Goal: Transaction & Acquisition: Purchase product/service

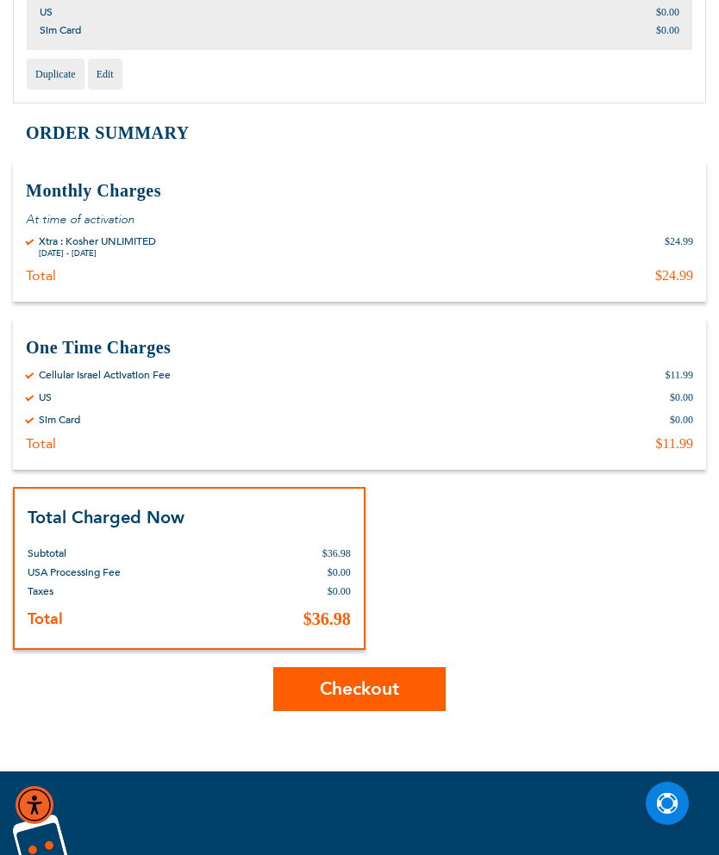
scroll to position [465, 0]
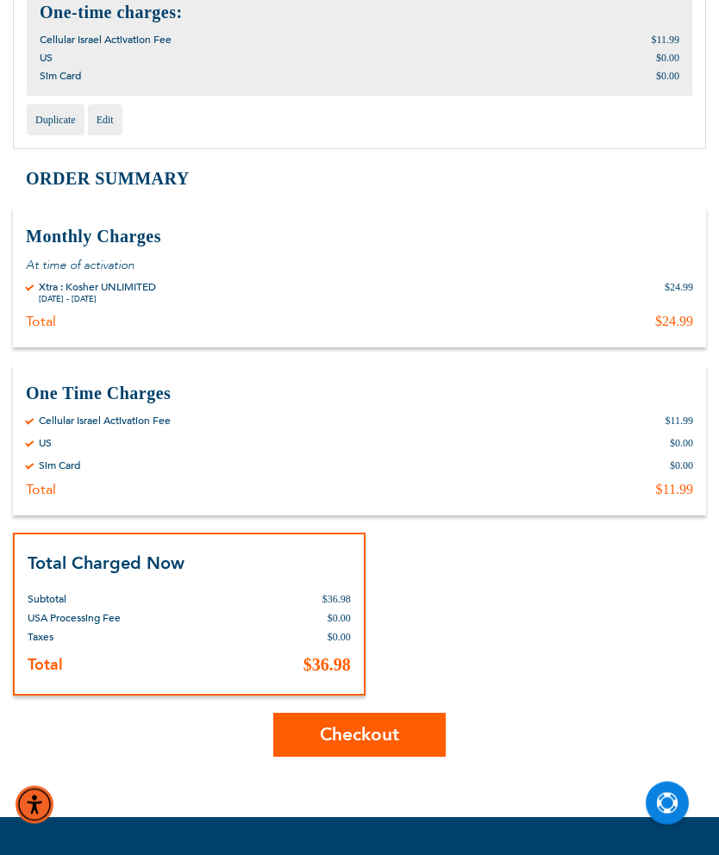
click at [403, 748] on button "Checkout" at bounding box center [359, 736] width 172 height 44
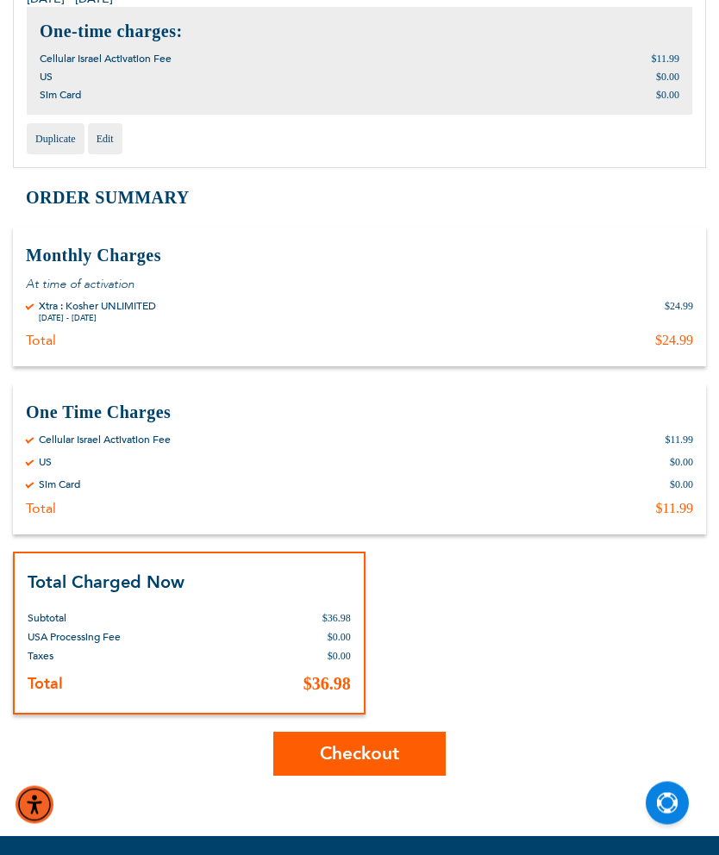
scroll to position [23, 0]
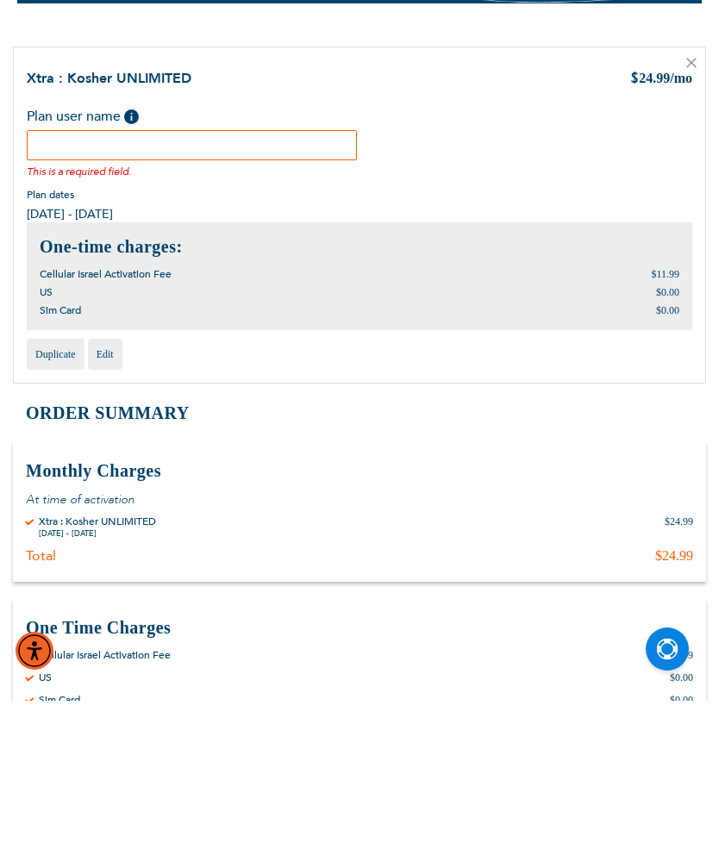
click at [122, 261] on label "Plan user name Help Please fill in the students name. If plan user is not a stu…" at bounding box center [87, 272] width 121 height 23
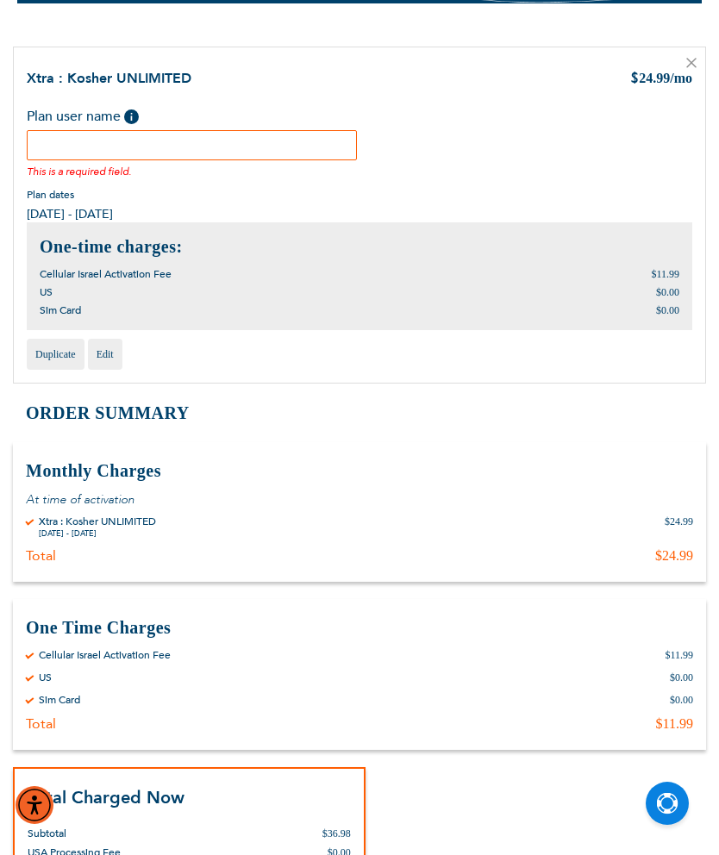
click at [132, 115] on span "Help" at bounding box center [131, 116] width 15 height 15
click at [103, 137] on input "text" at bounding box center [192, 145] width 330 height 30
click at [132, 112] on span "Help" at bounding box center [131, 116] width 15 height 15
click at [125, 139] on input "text" at bounding box center [192, 145] width 330 height 30
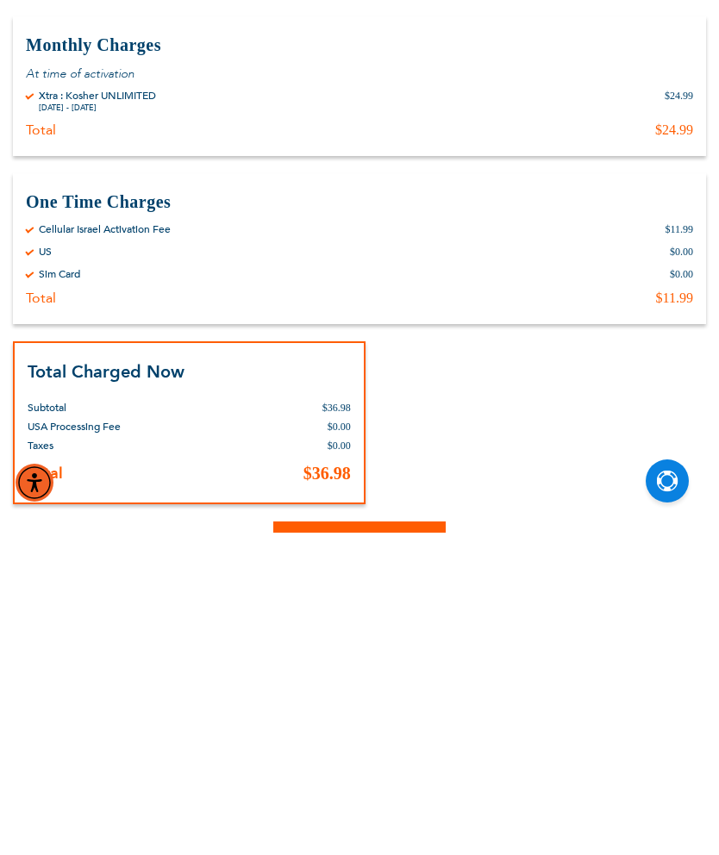
scroll to position [282, 0]
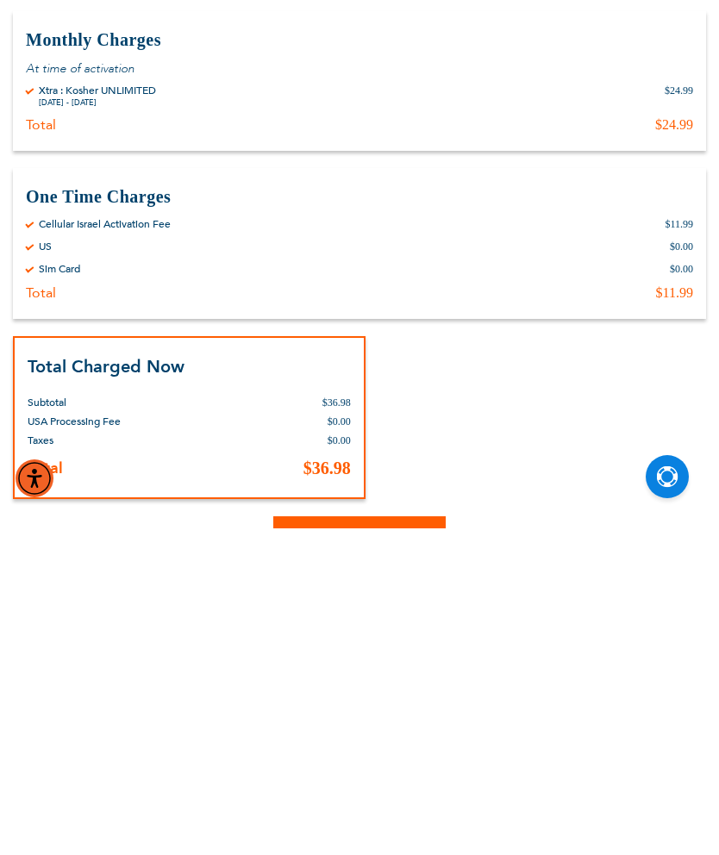
click at [415, 843] on button "Checkout" at bounding box center [359, 865] width 172 height 44
type input "Rafael Zirkiev"
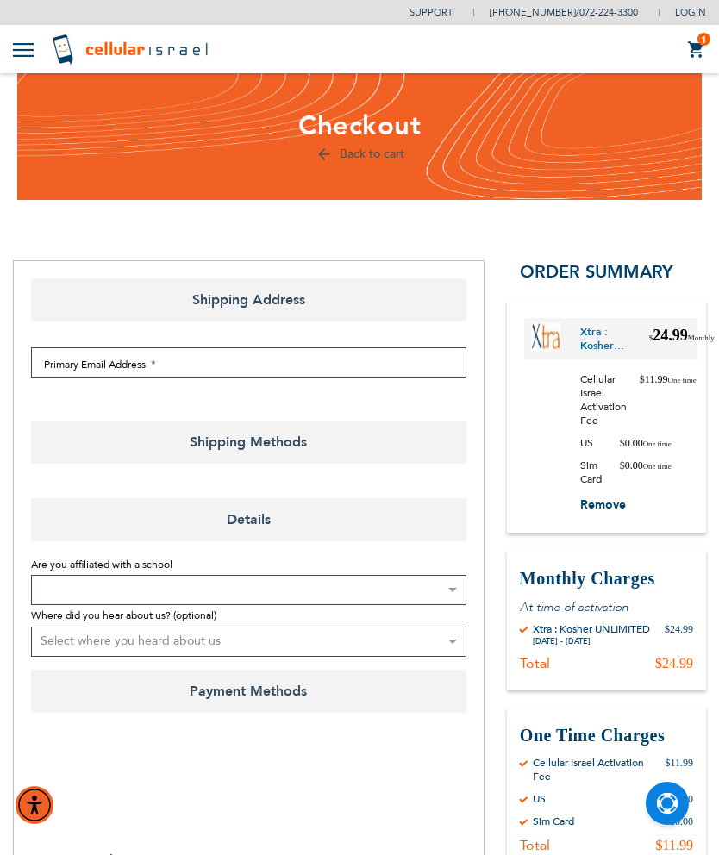
select select "US"
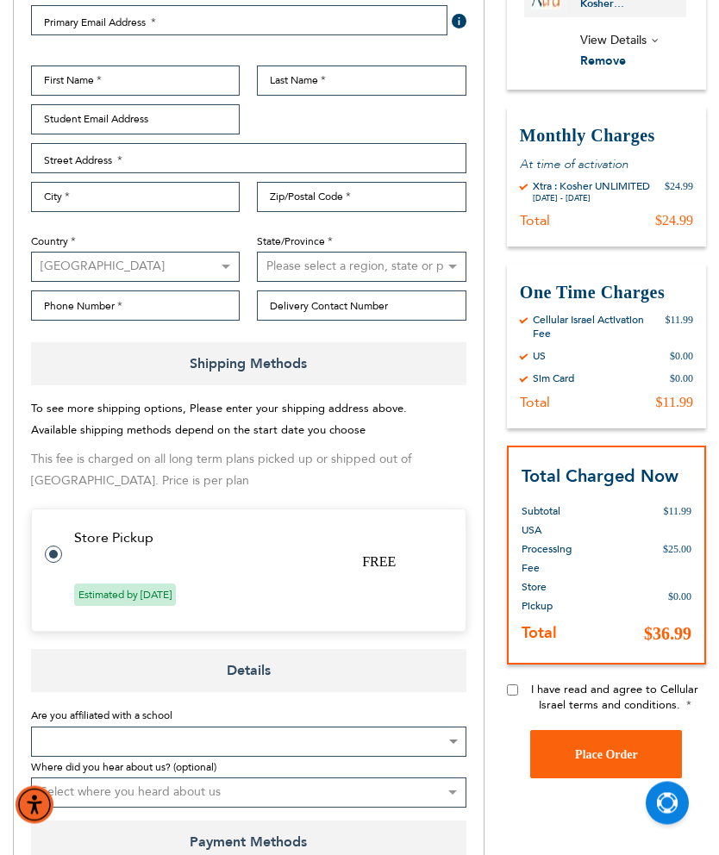
scroll to position [340, 0]
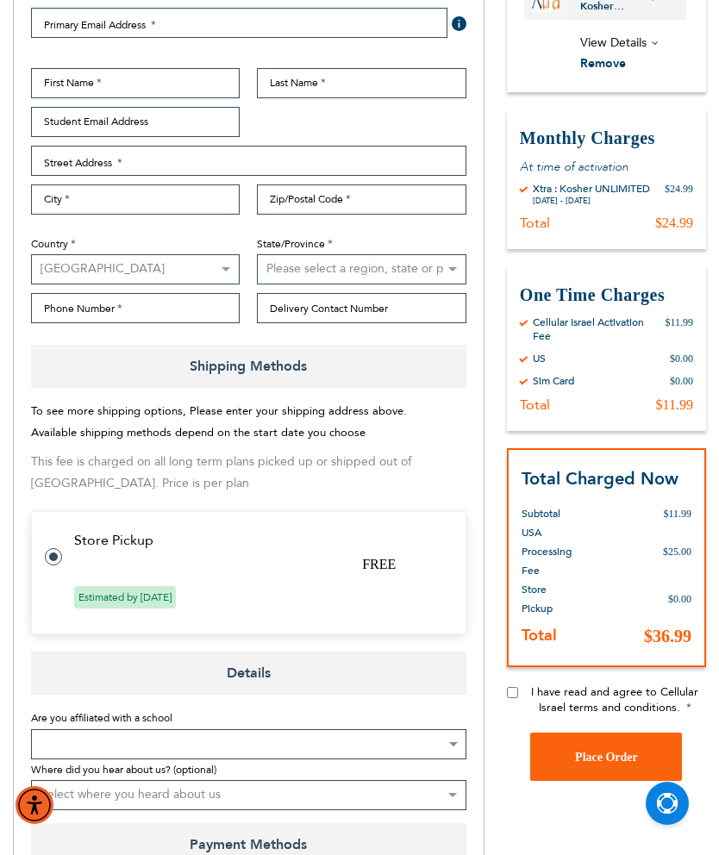
click at [451, 742] on b at bounding box center [453, 744] width 9 height 4
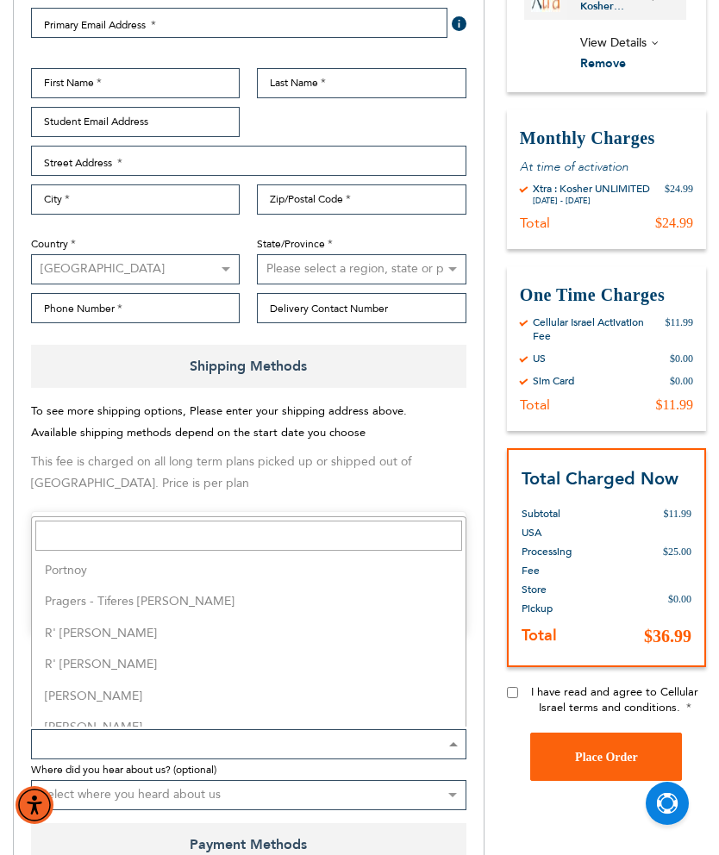
scroll to position [3771, 0]
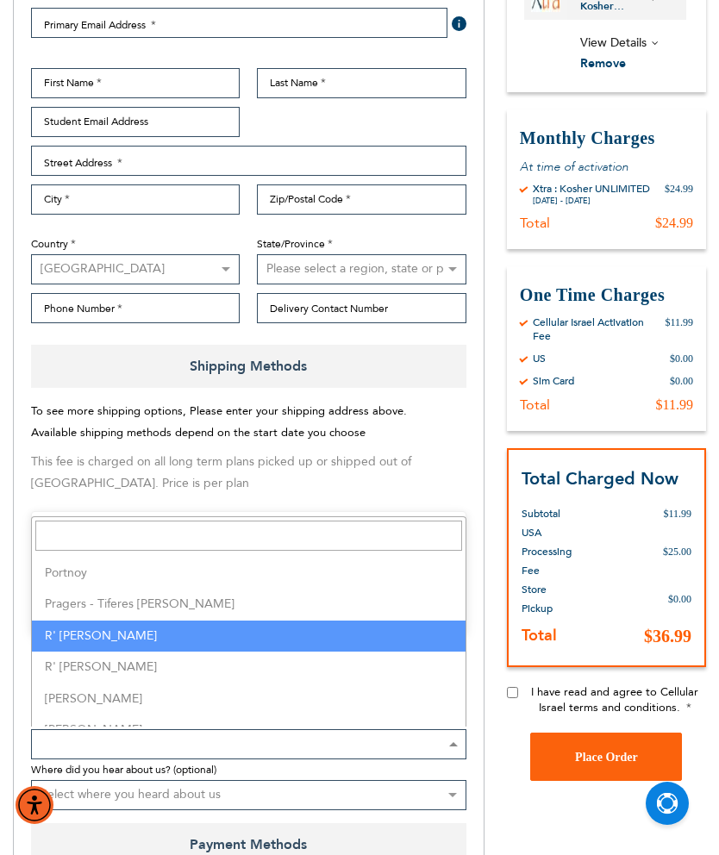
select select "142"
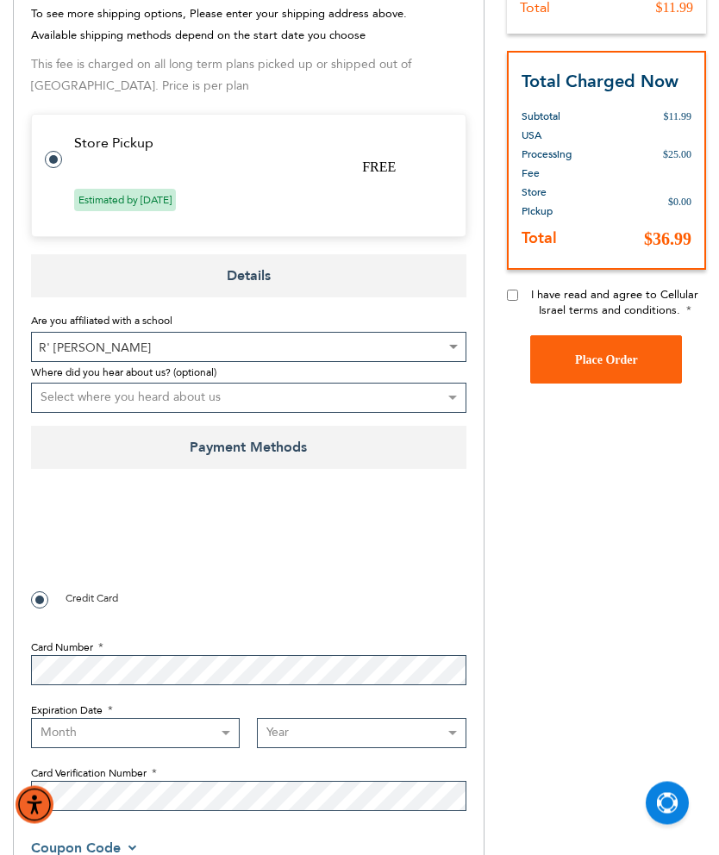
scroll to position [736, 0]
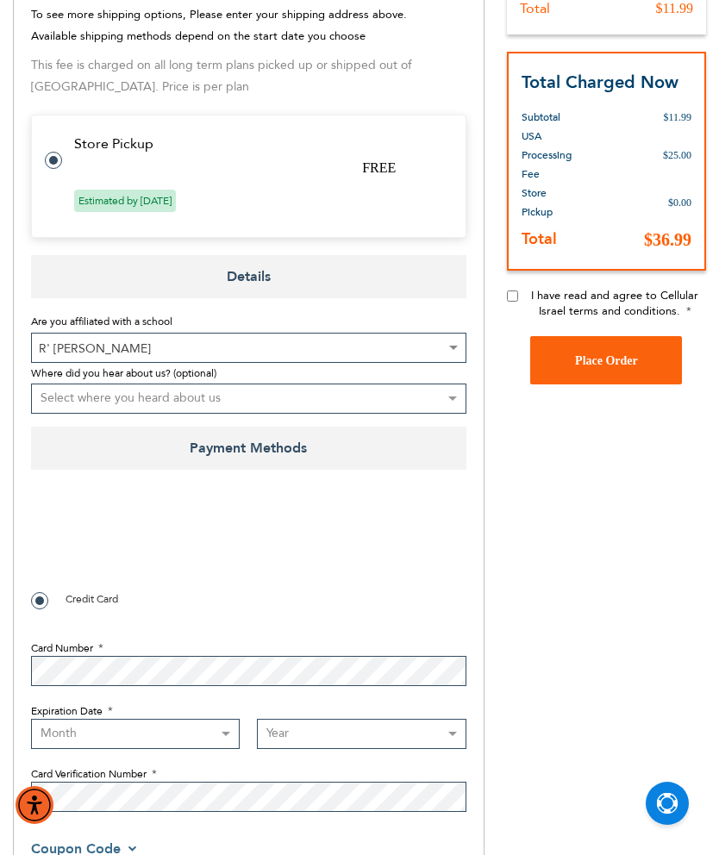
checkbox input "true"
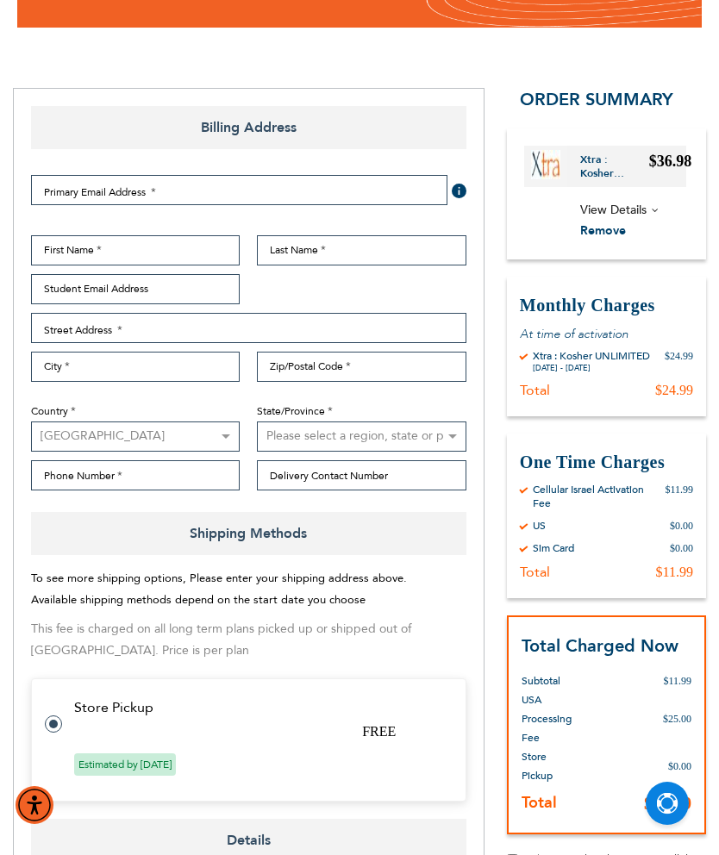
scroll to position [172, 0]
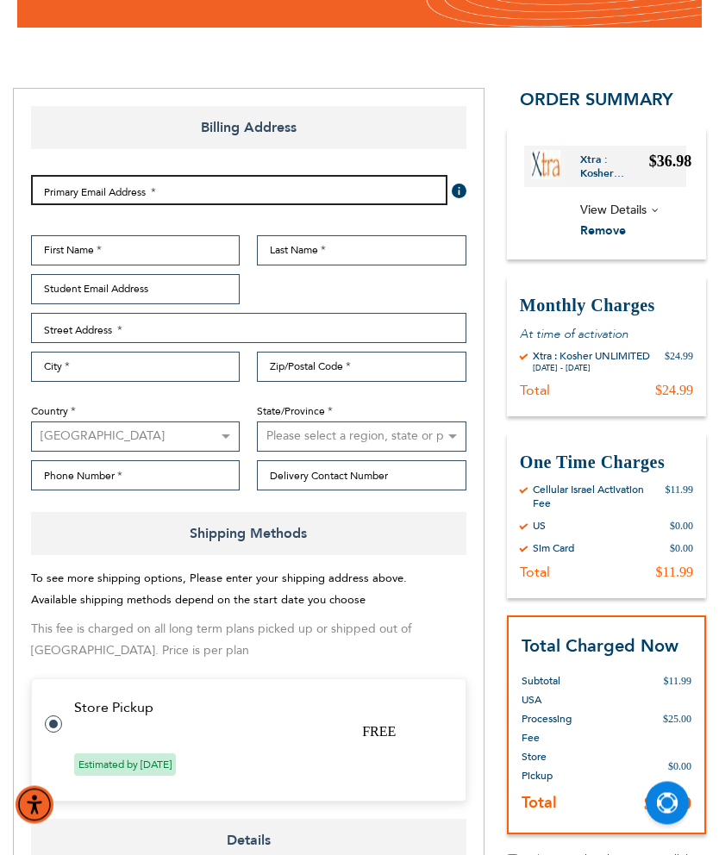
click at [368, 188] on input "Email Address" at bounding box center [239, 191] width 416 height 30
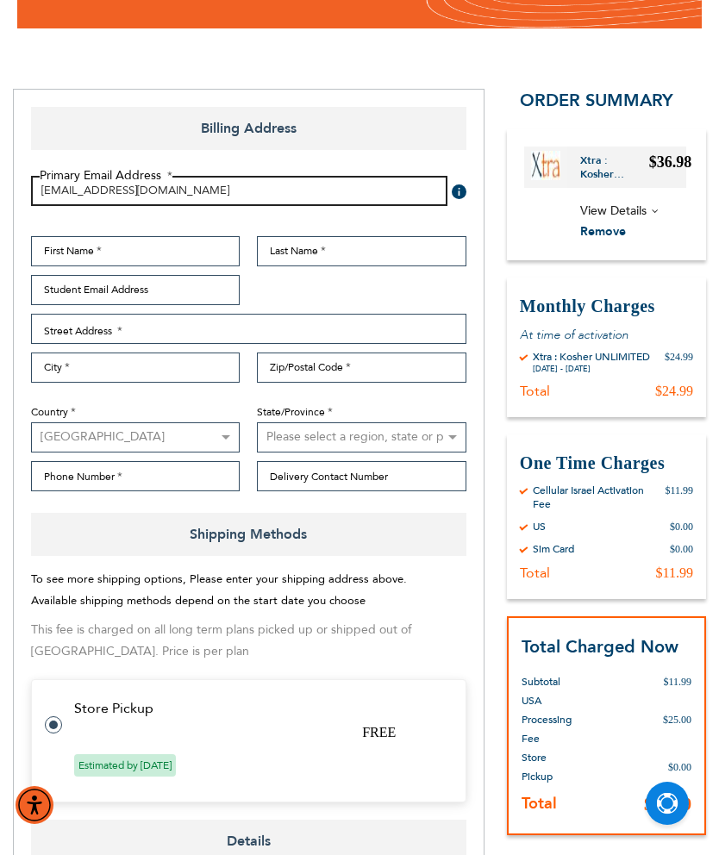
type input "[EMAIL_ADDRESS][DOMAIN_NAME]"
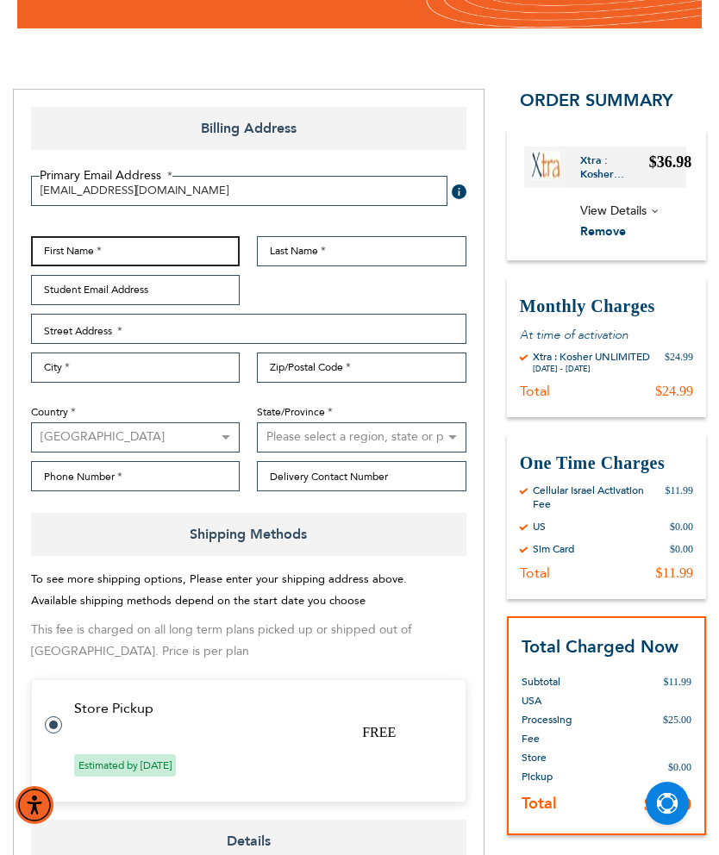
click at [177, 251] on input "First Name" at bounding box center [135, 251] width 209 height 30
type input "[PERSON_NAME]"
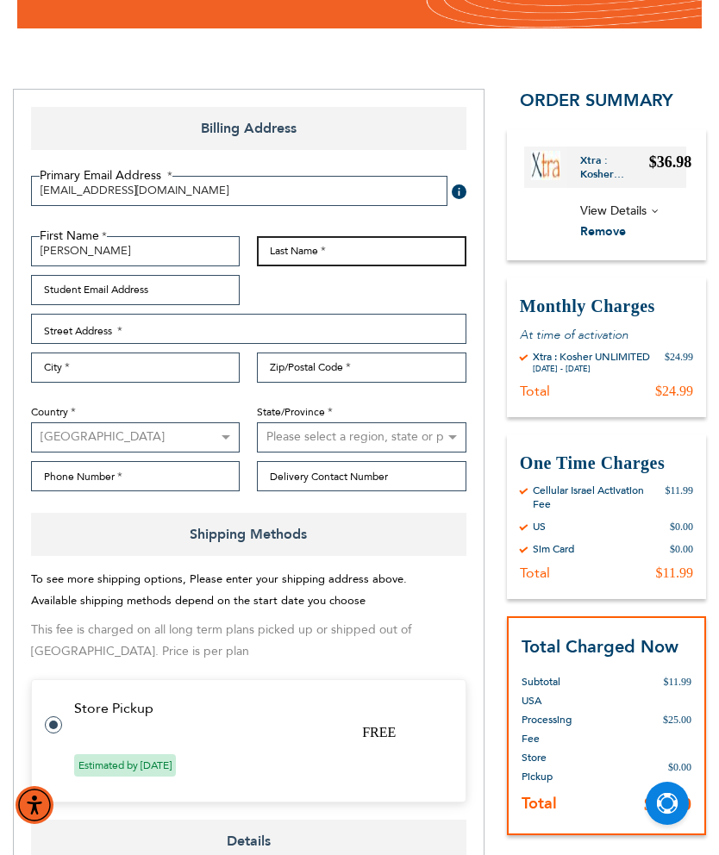
click at [382, 241] on input "Last Name" at bounding box center [361, 251] width 209 height 30
type input "[PERSON_NAME]"
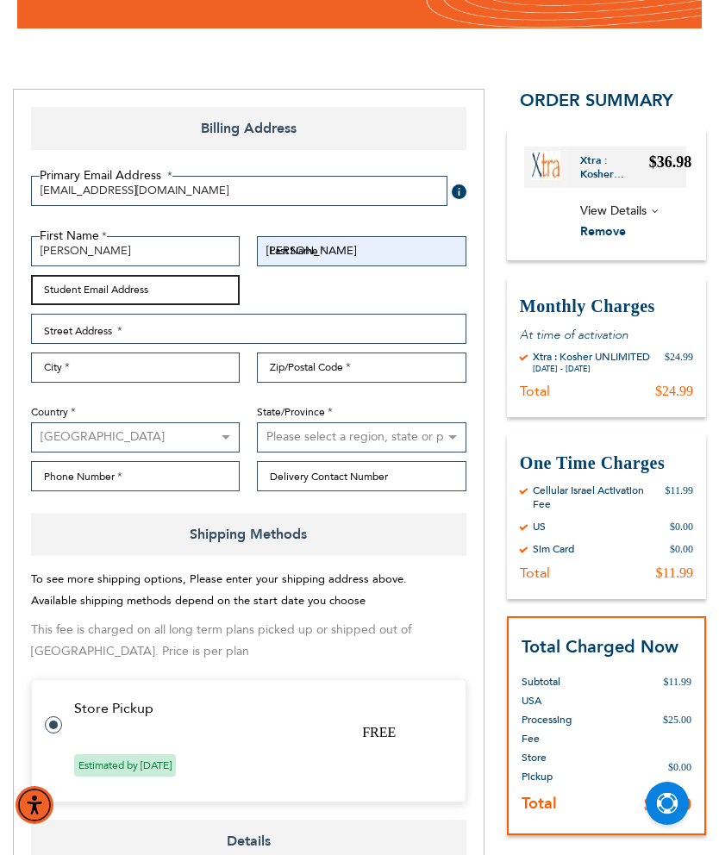
type input "[EMAIL_ADDRESS][DOMAIN_NAME]"
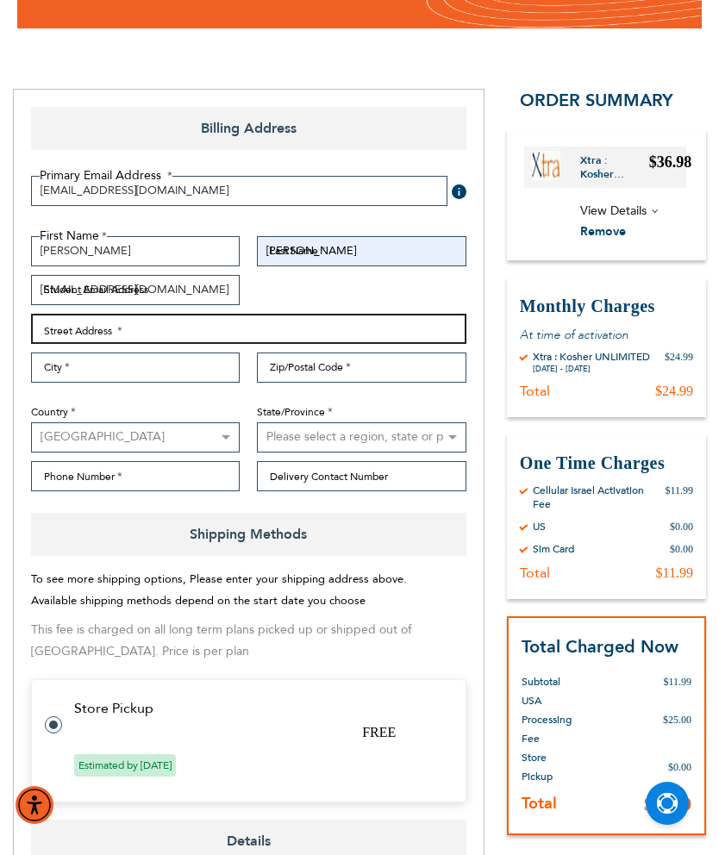
type input "3 Waverly Pl"
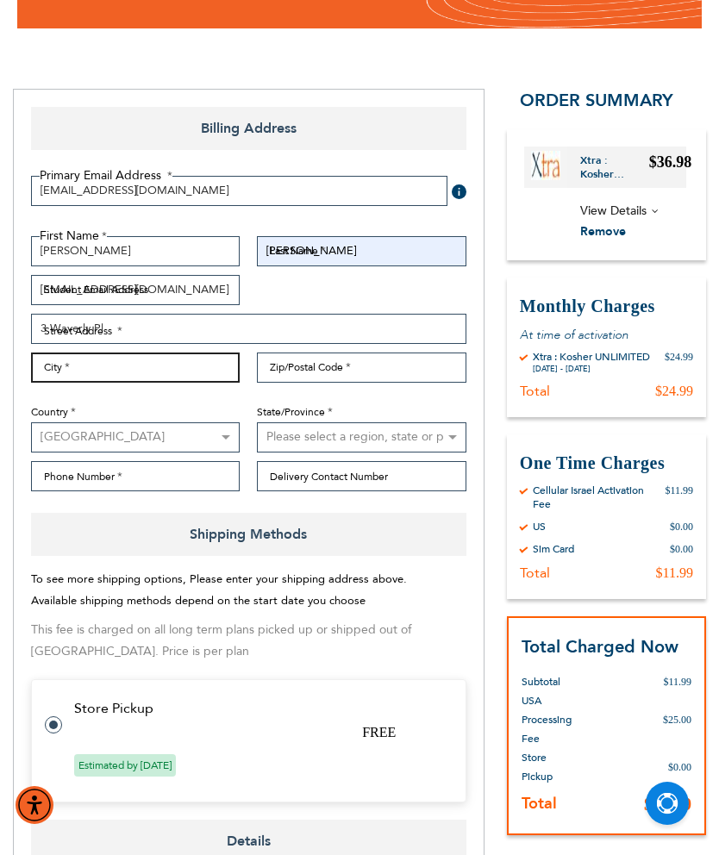
type input "monsey"
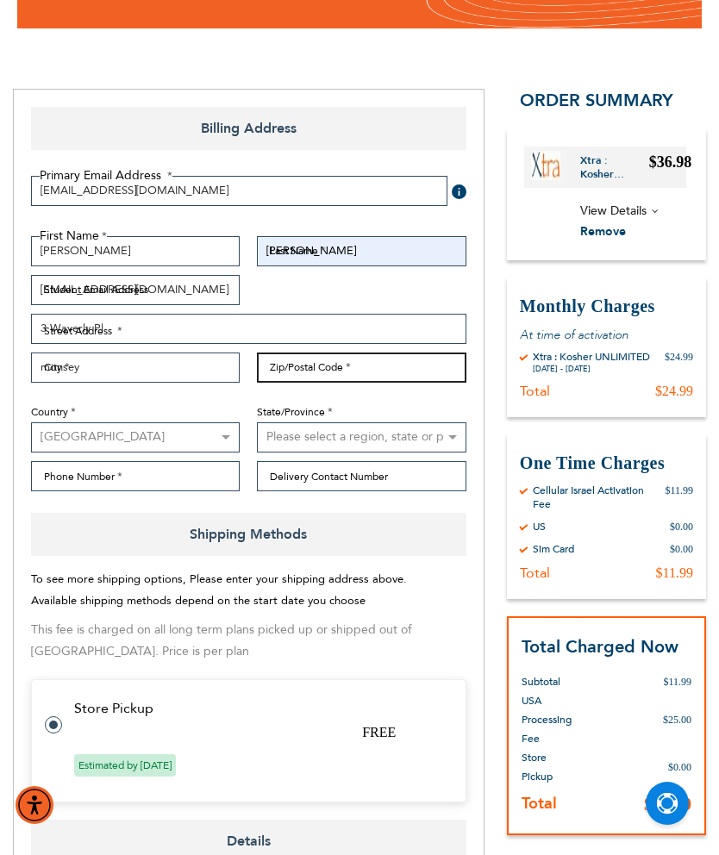
type input "10952"
select select "43"
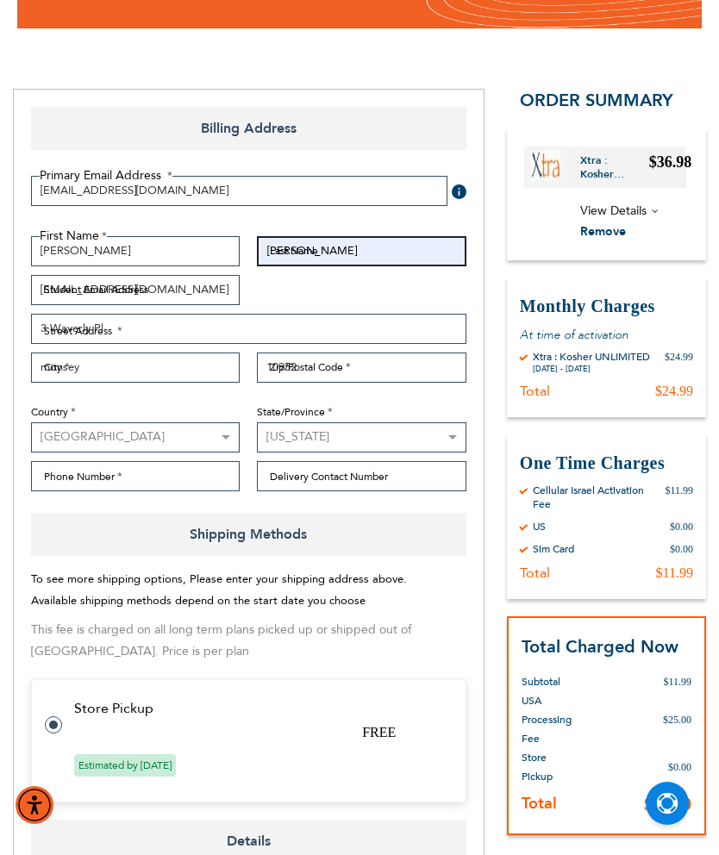
scroll to position [172, 0]
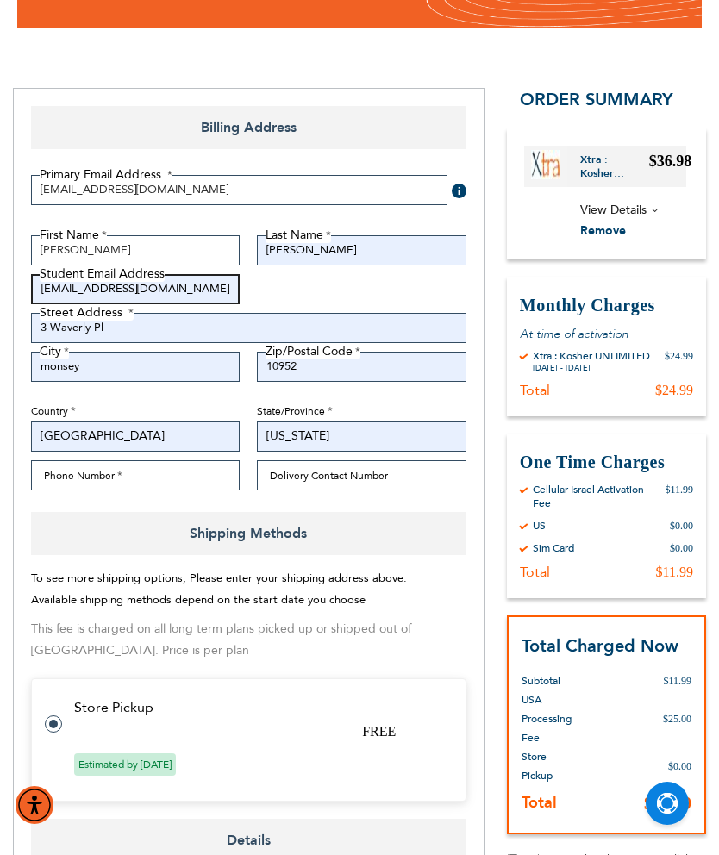
click at [193, 282] on input "[EMAIL_ADDRESS][DOMAIN_NAME]" at bounding box center [135, 289] width 209 height 30
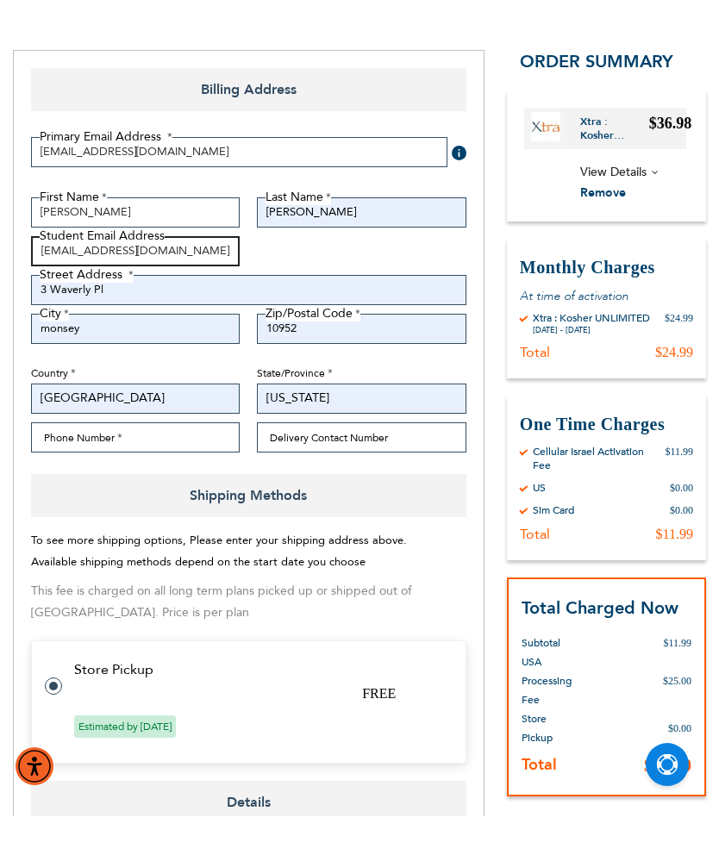
type input "[EMAIL_ADDRESS][DOMAIN_NAME]"
click at [148, 461] on input "Phone Number" at bounding box center [135, 476] width 209 height 30
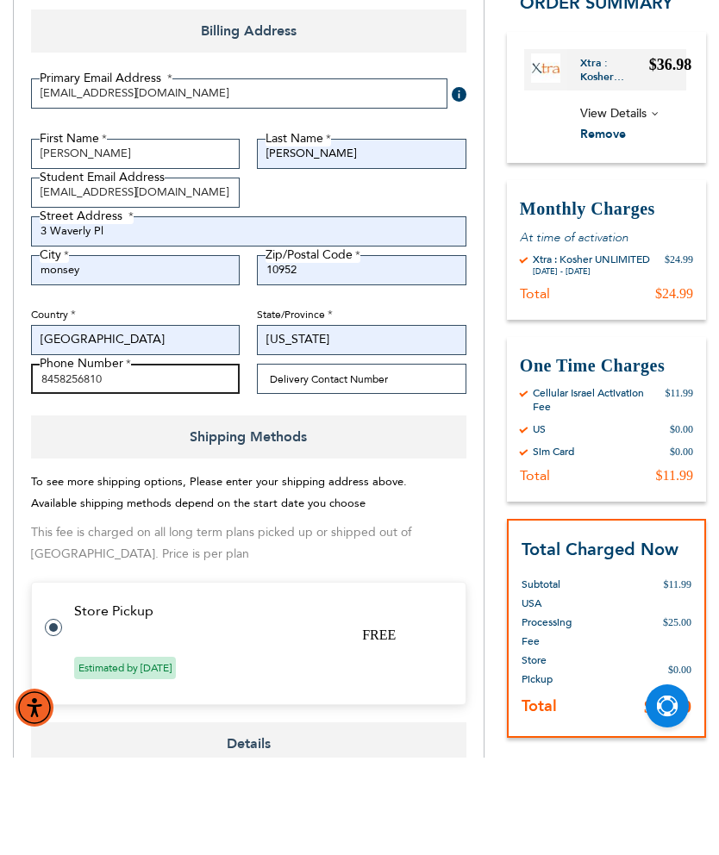
type input "8458256810"
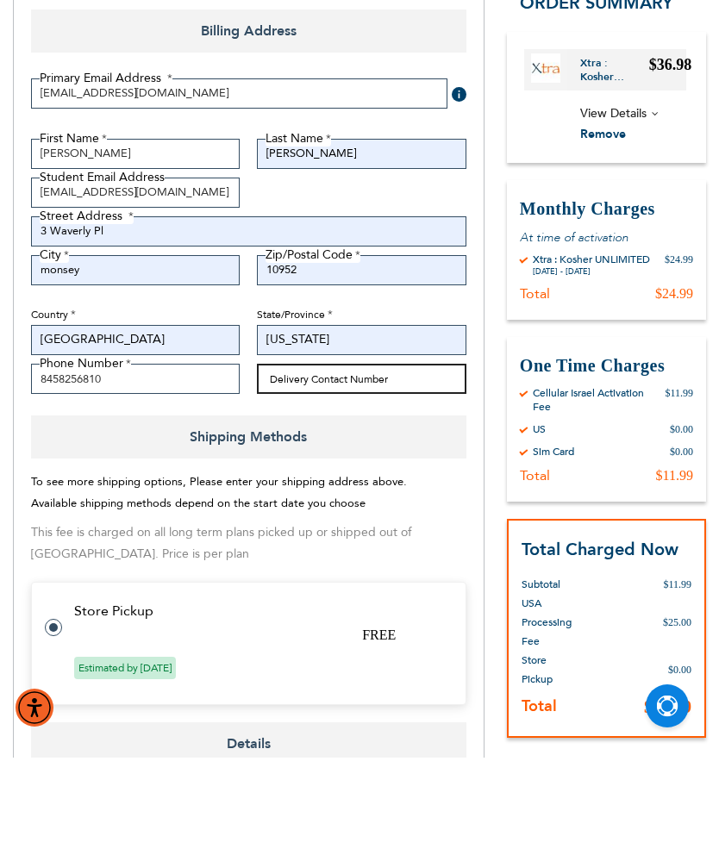
click at [400, 461] on input "Delivery Contact Number" at bounding box center [361, 476] width 209 height 30
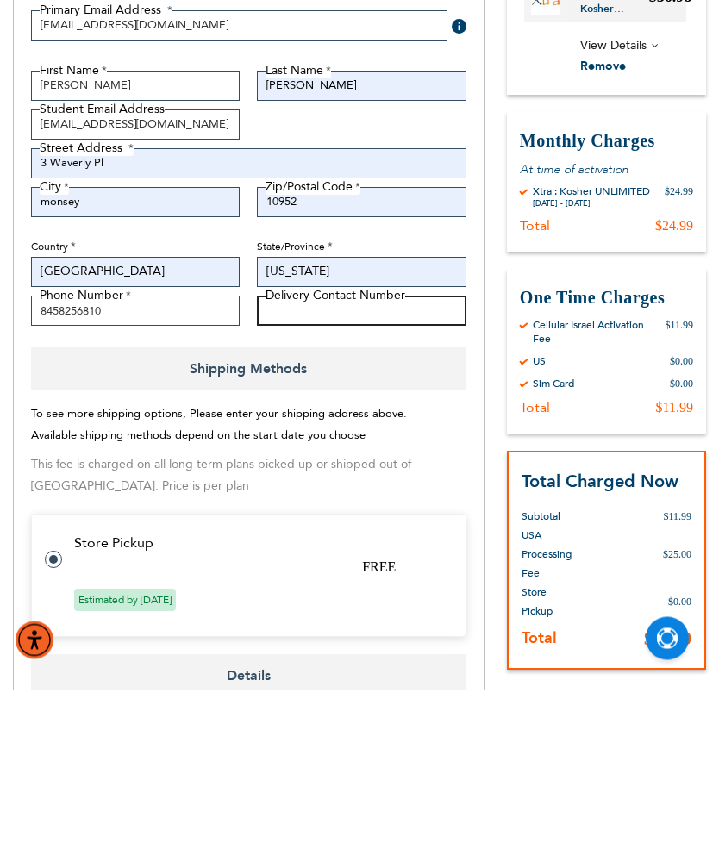
checkbox input "false"
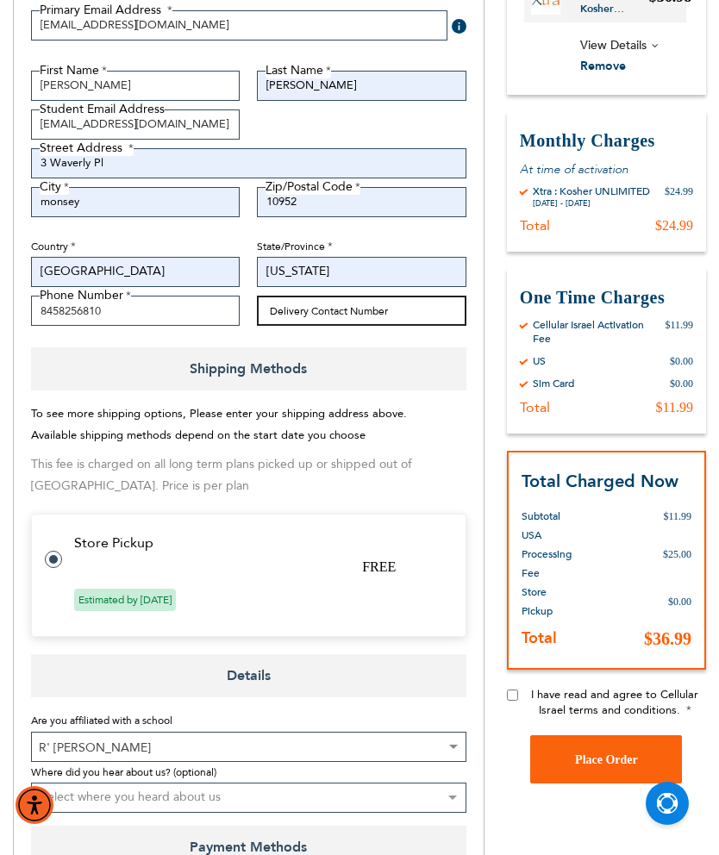
click at [368, 322] on input "Delivery Contact Number" at bounding box center [361, 311] width 209 height 30
type input "8458256810"
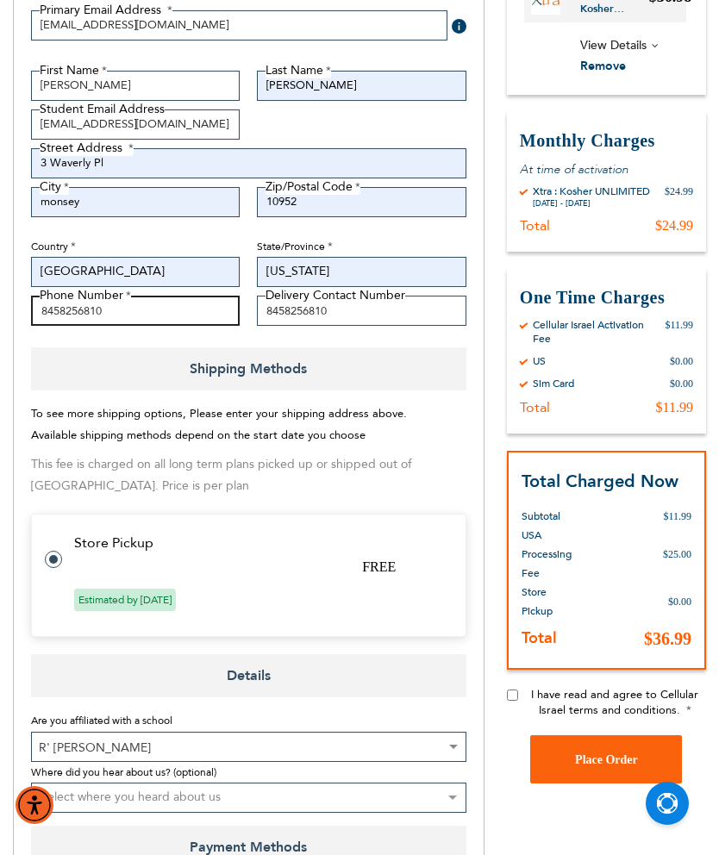
click at [165, 312] on input "8458256810" at bounding box center [135, 311] width 209 height 30
type input "8"
type input "8458256810"
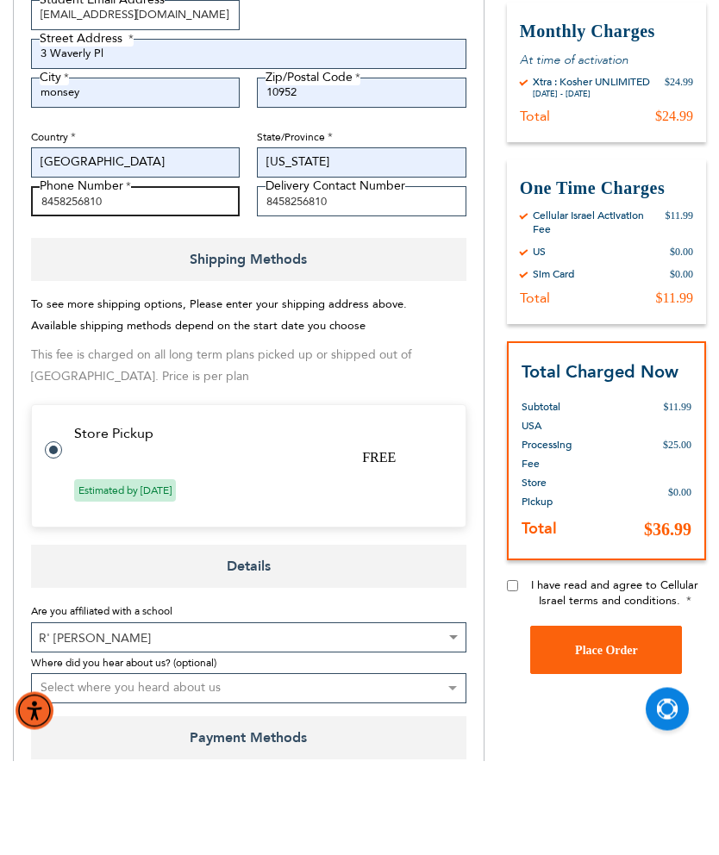
scroll to position [359, 0]
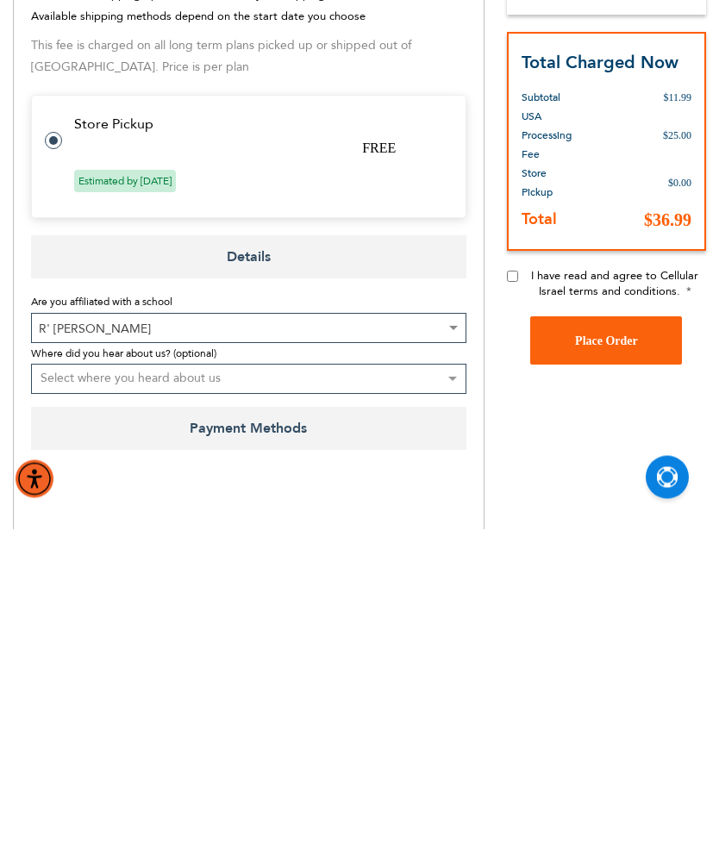
click at [340, 690] on select "Select where you heard about us Existing Customer Friend Other School/Group BP …" at bounding box center [248, 705] width 435 height 30
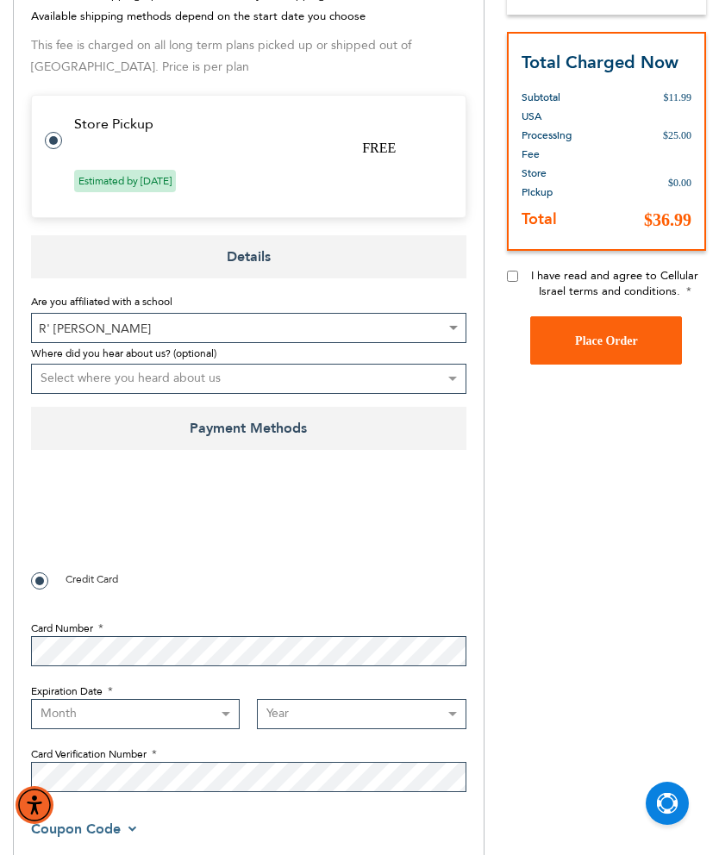
select select "2"
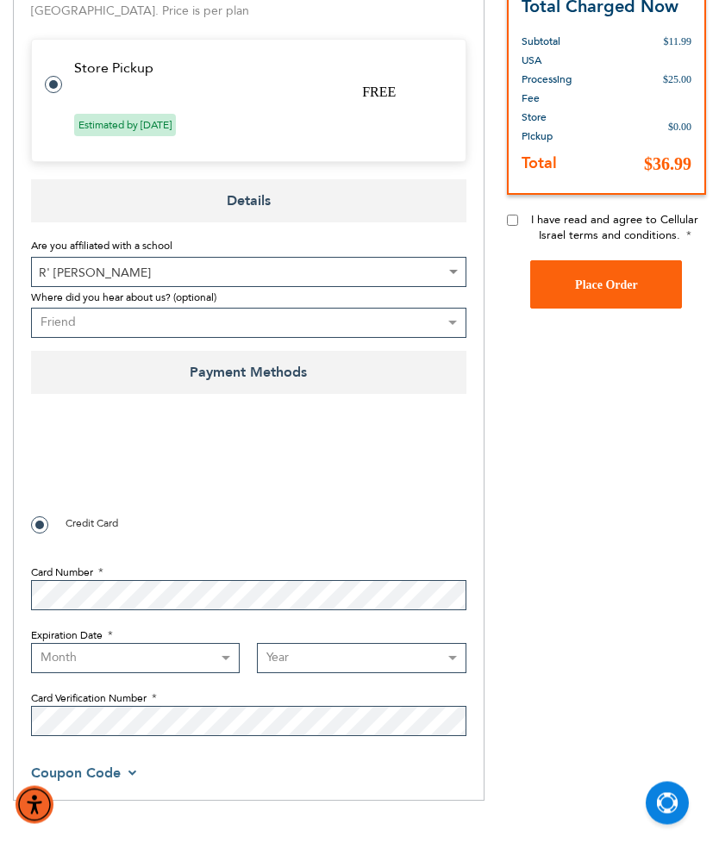
scroll to position [813, 0]
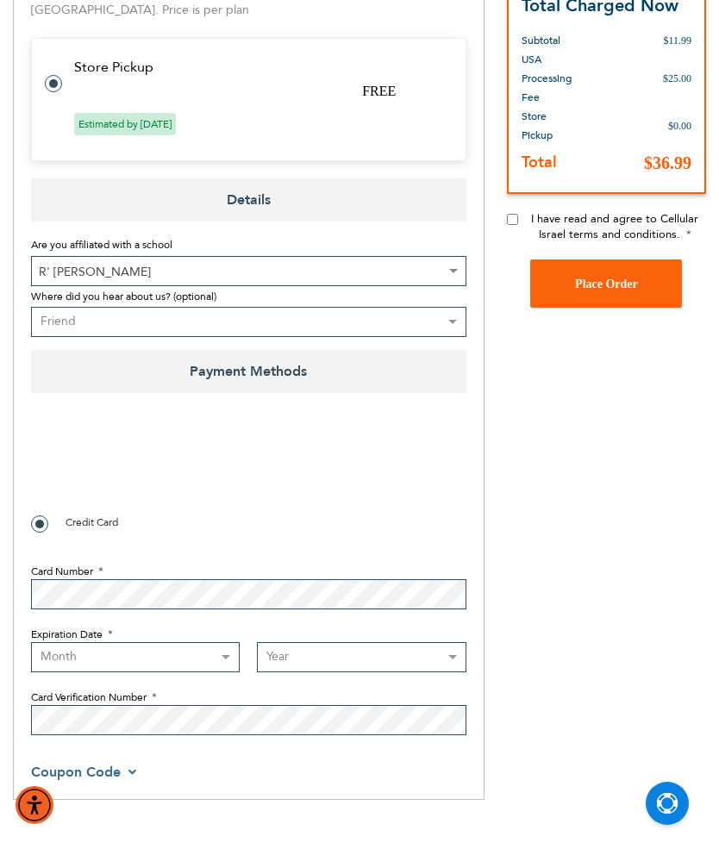
checkbox input "false"
click at [362, 321] on select "Select where you heard about us Existing Customer Friend Other School/Group BP …" at bounding box center [248, 322] width 435 height 30
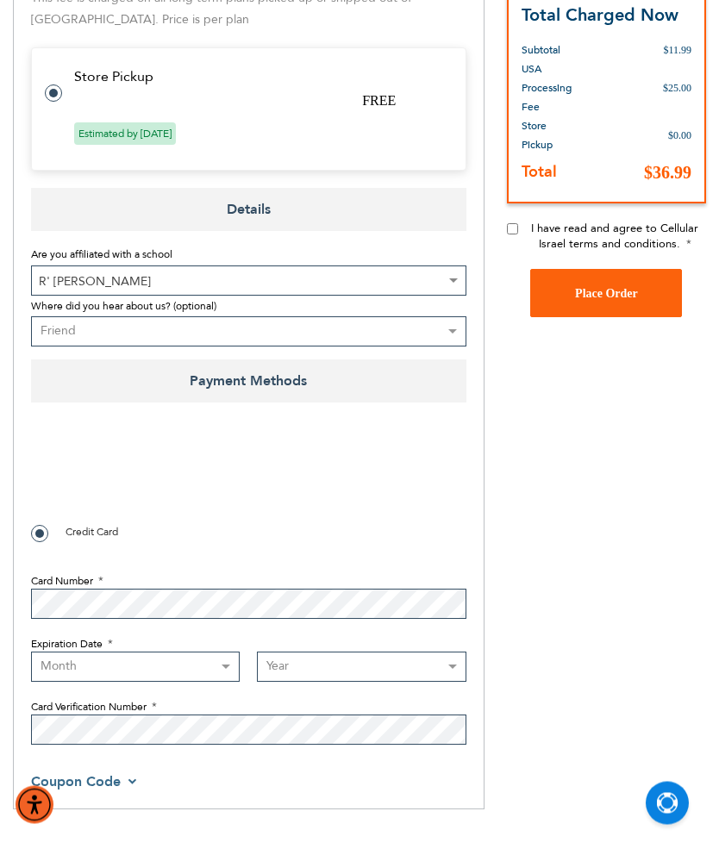
scroll to position [803, 0]
click at [113, 783] on span "Coupon Code" at bounding box center [76, 781] width 90 height 19
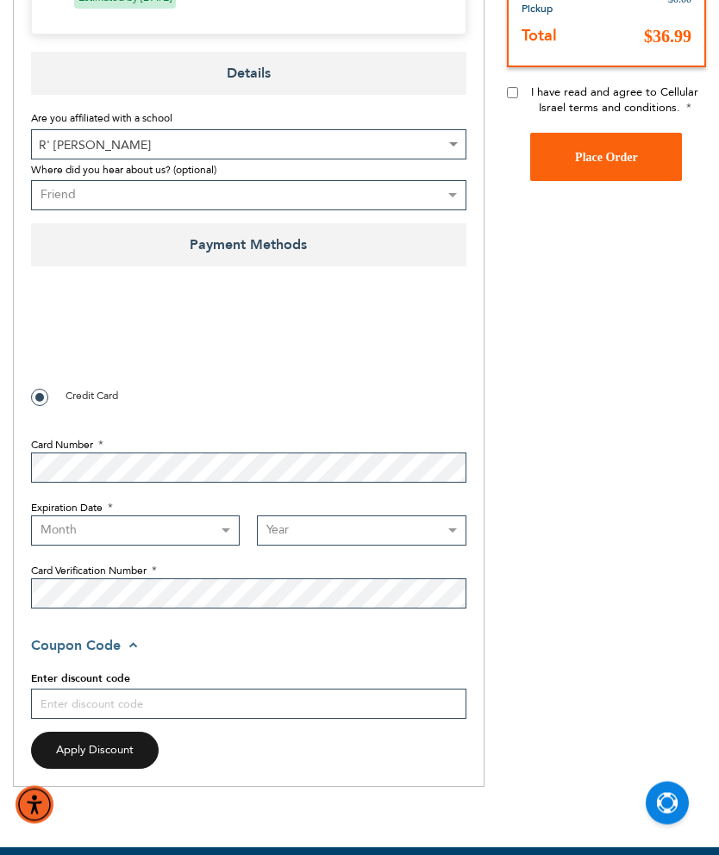
scroll to position [939, 0]
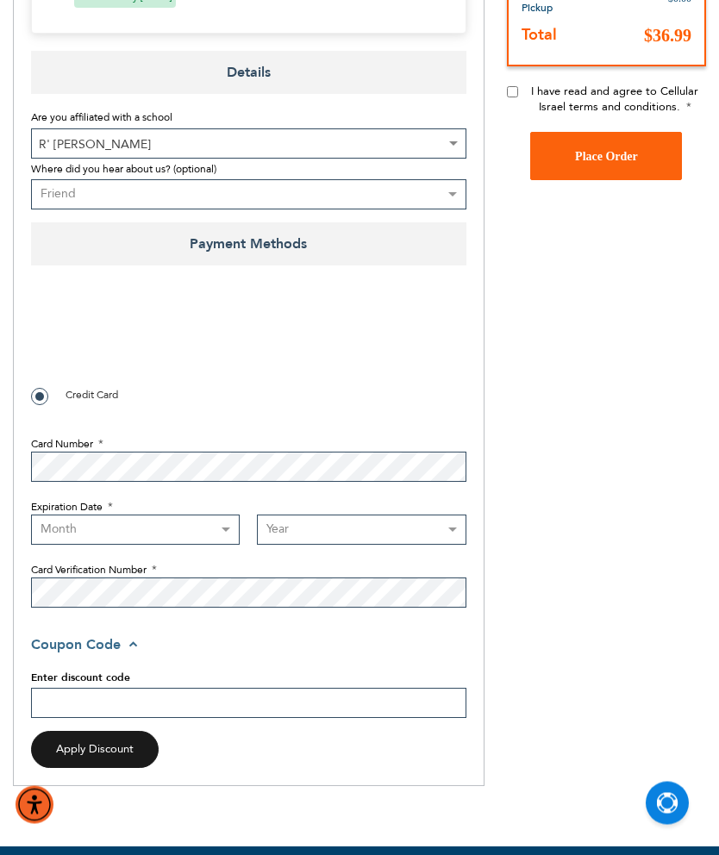
click at [225, 699] on input "Enter discount code" at bounding box center [248, 704] width 435 height 30
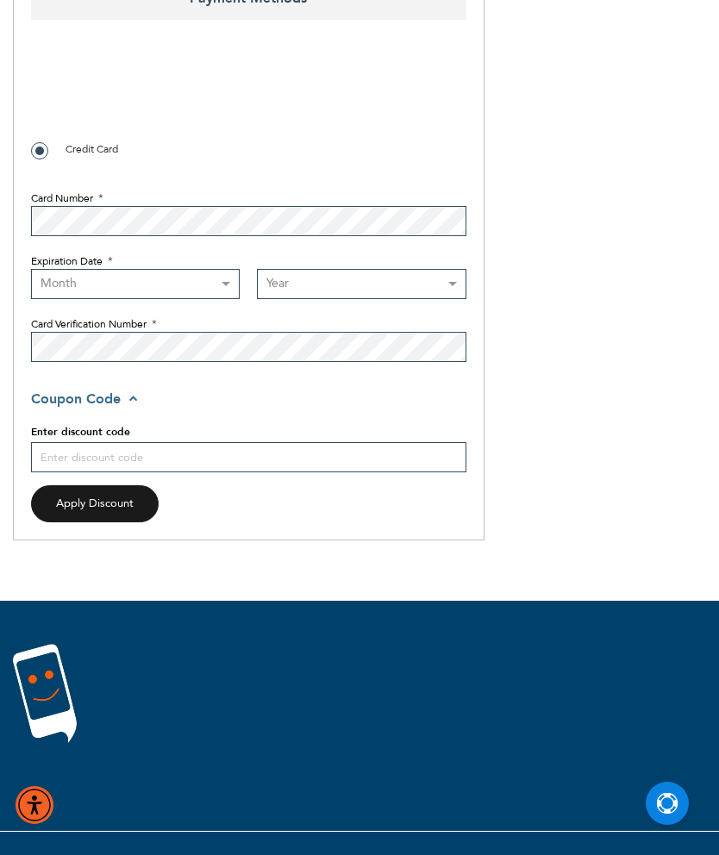
scroll to position [1249, 0]
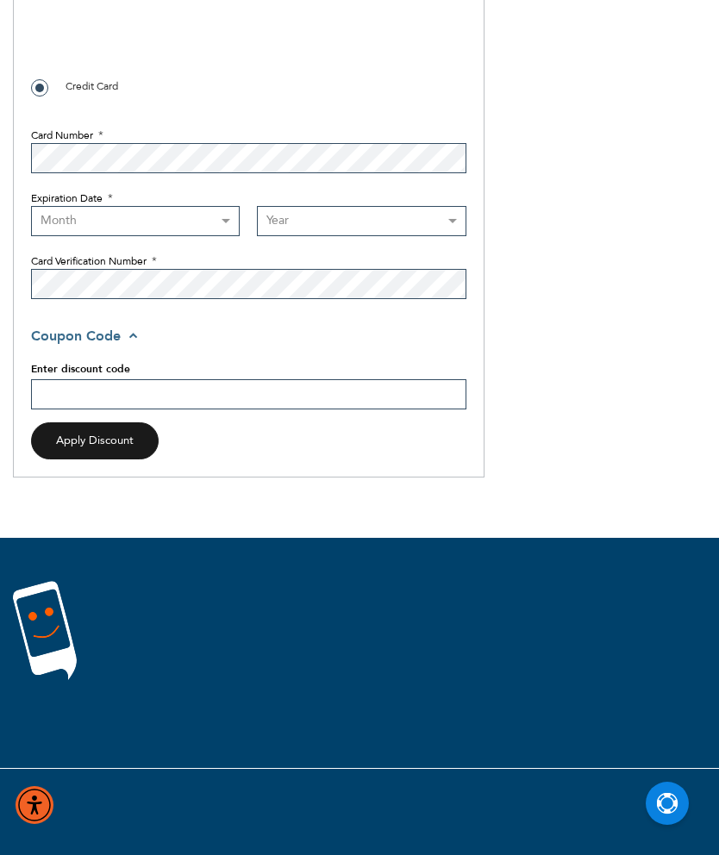
click at [186, 394] on input "Enter discount code" at bounding box center [248, 394] width 435 height 30
click at [112, 393] on input "Enter discount code" at bounding box center [248, 394] width 435 height 30
paste input "kol16"
click at [115, 434] on span "Apply Discount" at bounding box center [95, 441] width 78 height 16
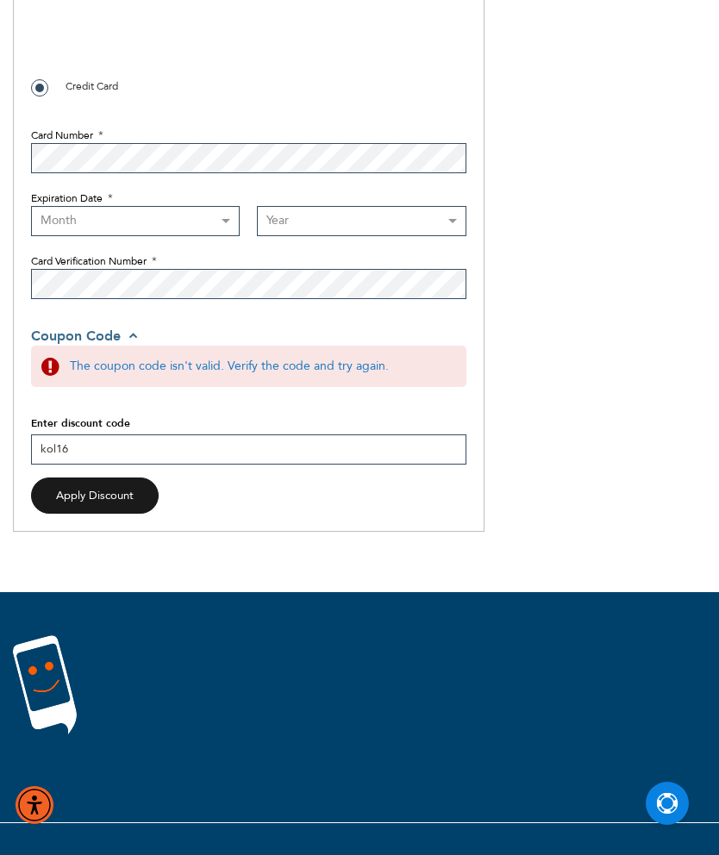
scroll to position [1169, 0]
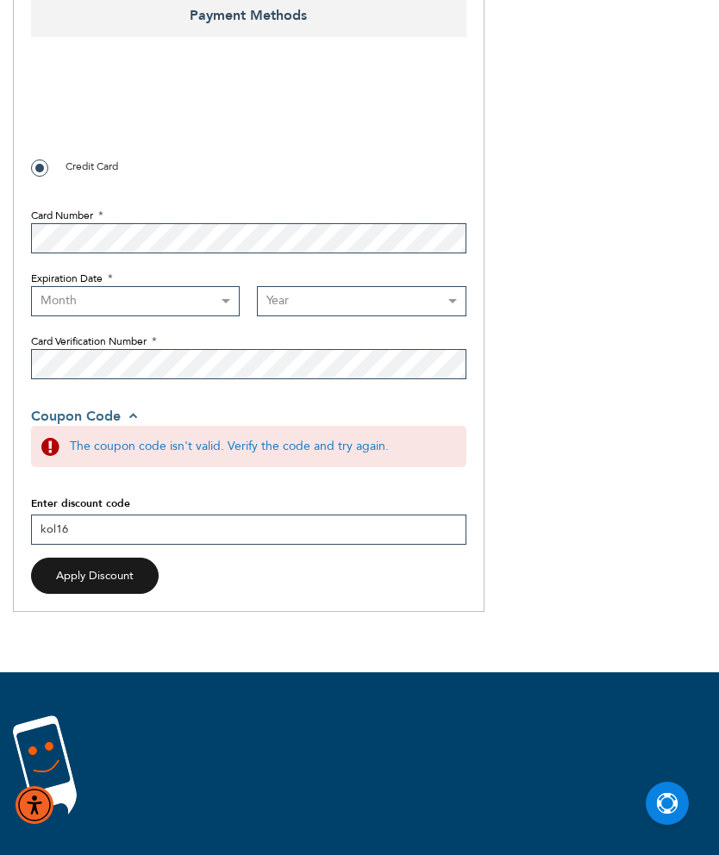
click at [383, 524] on input "kol16" at bounding box center [248, 530] width 435 height 30
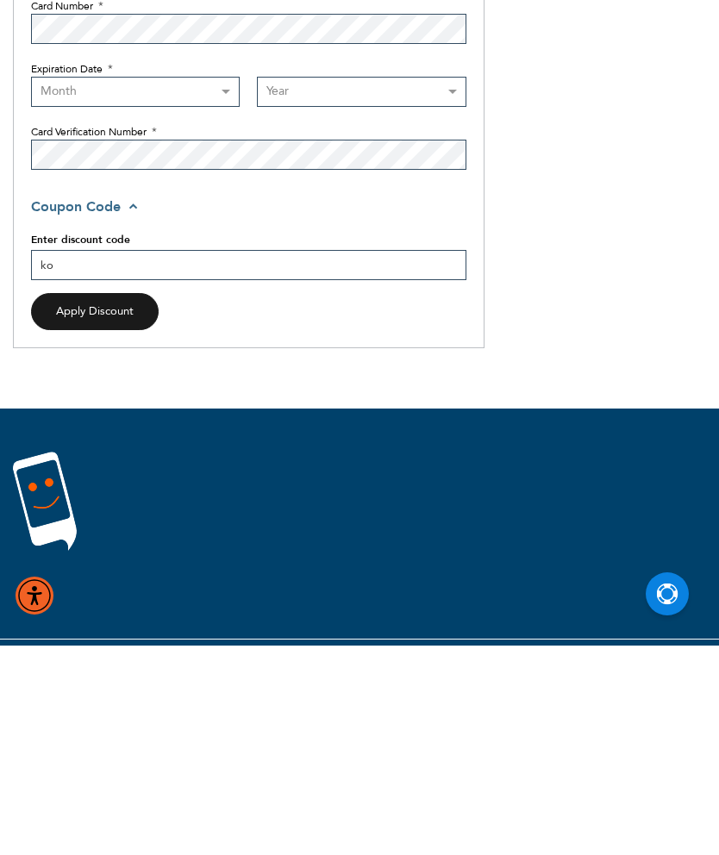
type input "k"
click at [129, 502] on button "Apply Discount" at bounding box center [95, 520] width 128 height 37
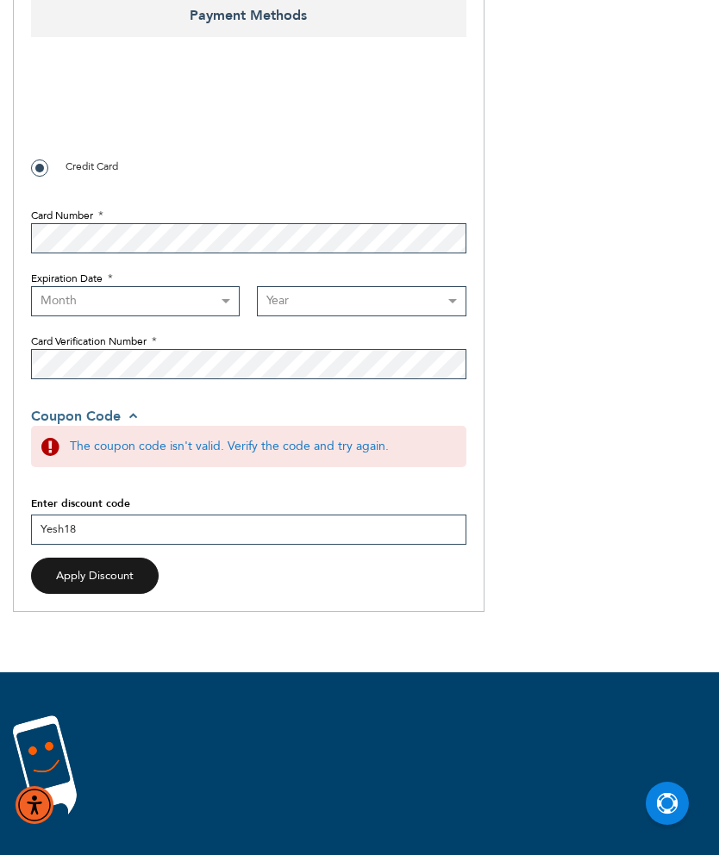
click at [212, 533] on input "Yesh18" at bounding box center [248, 530] width 435 height 30
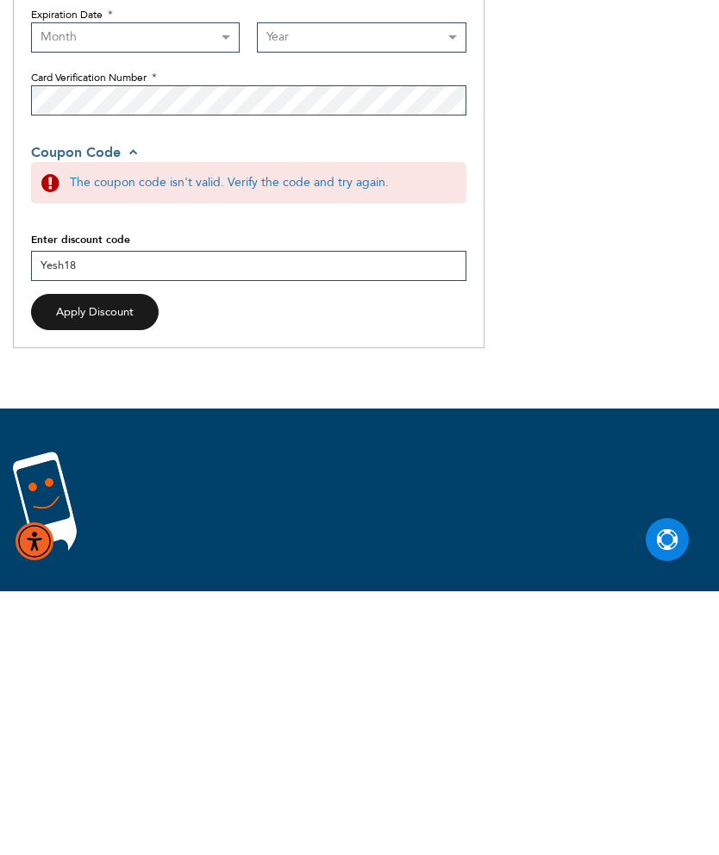
type input "Yesh1"
